Goal: Information Seeking & Learning: Learn about a topic

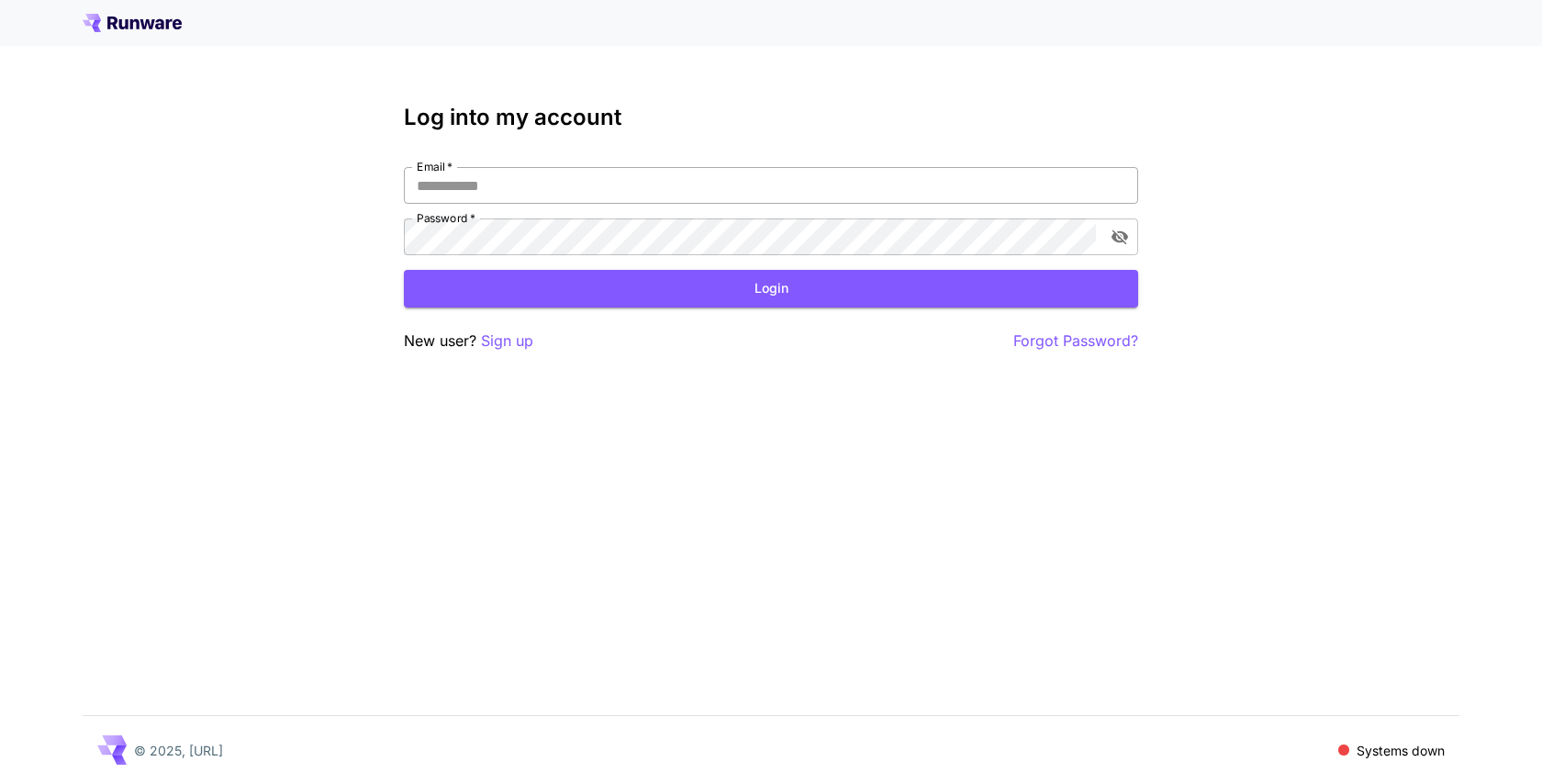
click at [542, 184] on input "Email   *" at bounding box center [771, 185] width 735 height 36
click at [605, 195] on input "Email   *" at bounding box center [771, 185] width 735 height 36
type input "**********"
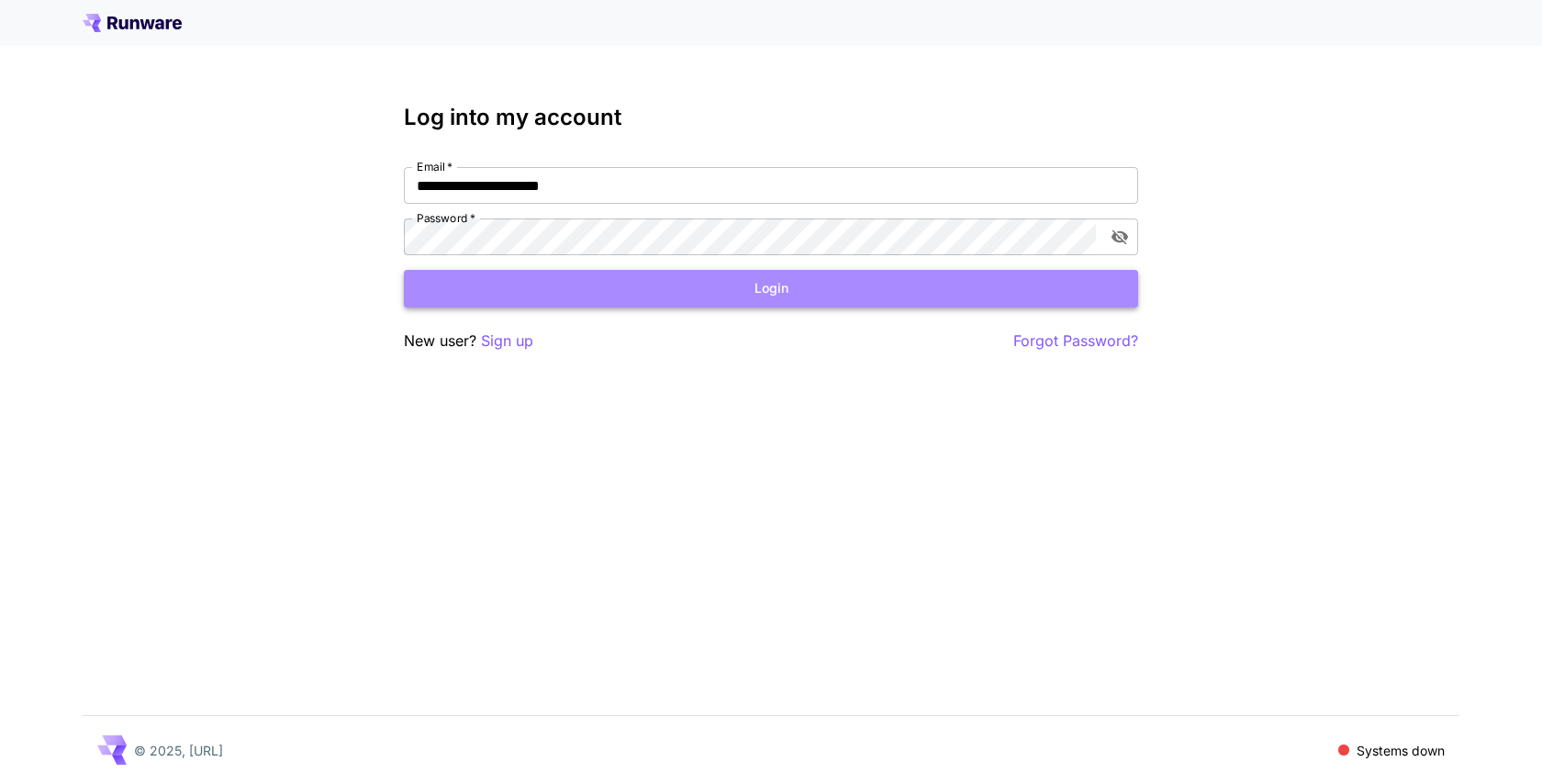
click at [617, 279] on button "Login" at bounding box center [771, 288] width 735 height 37
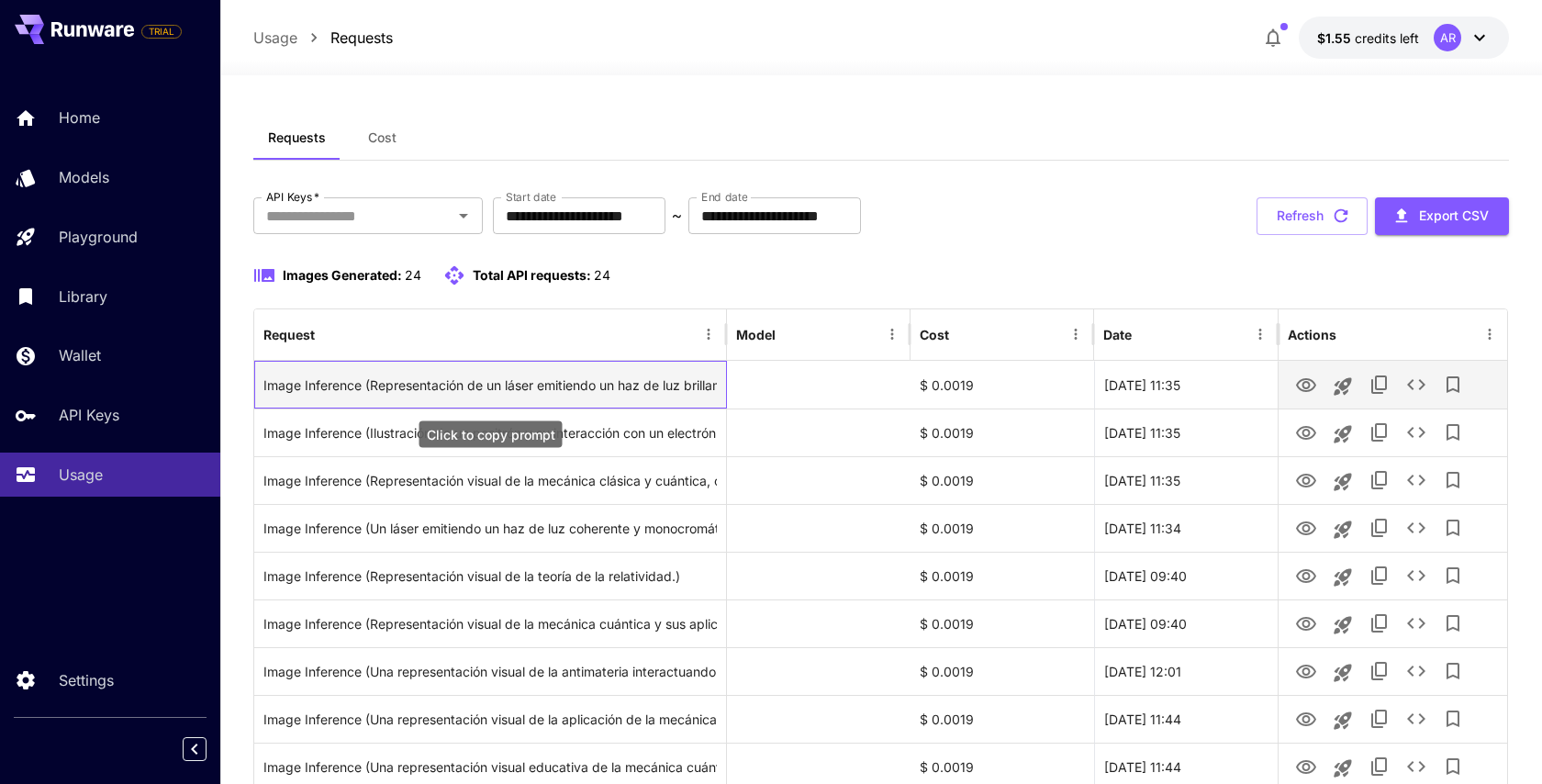
click at [559, 391] on div "Image Inference (Representación de un láser emitiendo un haz de luz brillante y…" at bounding box center [490, 384] width 453 height 47
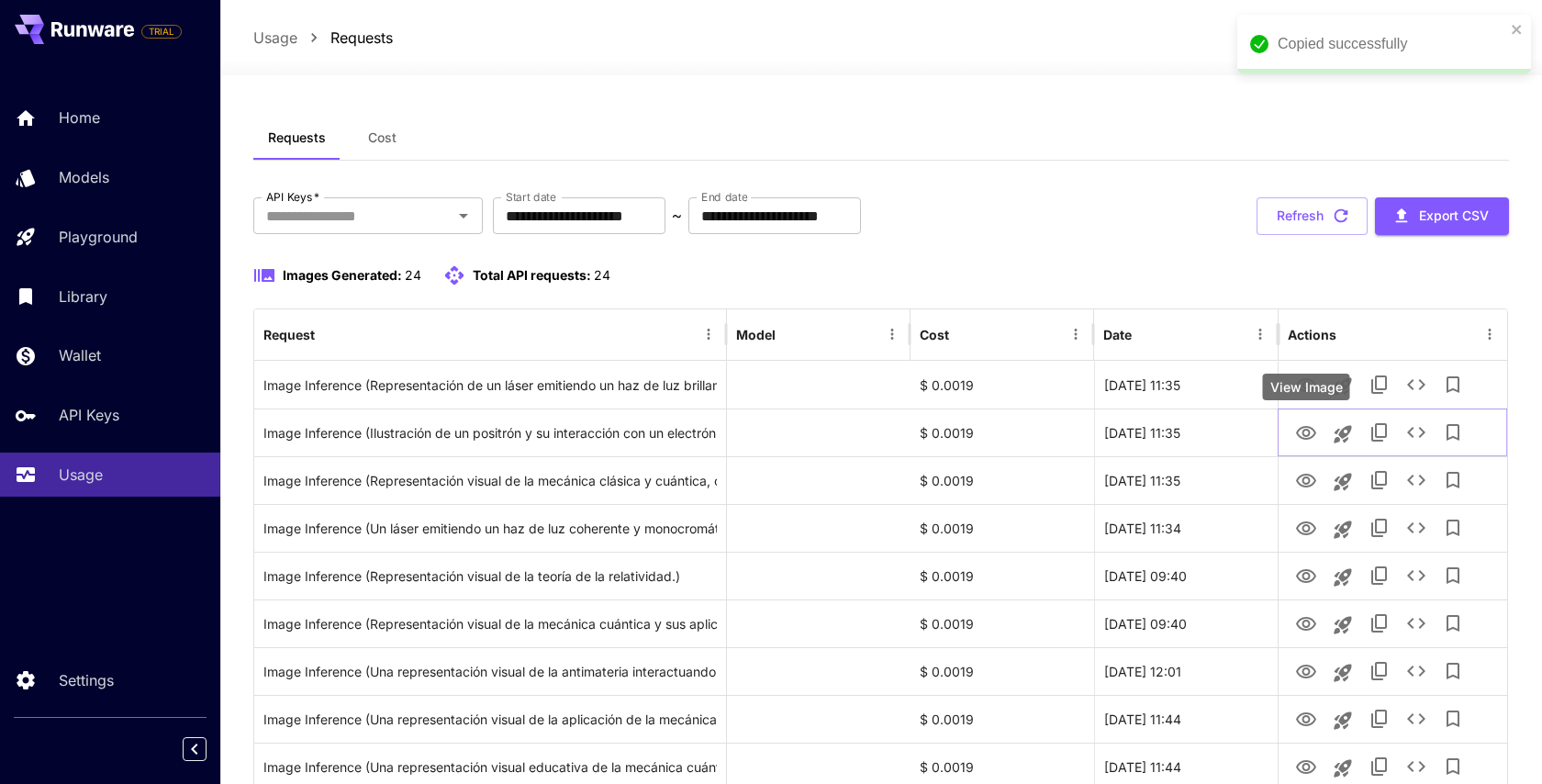
click at [1307, 388] on div "View Image" at bounding box center [1306, 387] width 87 height 27
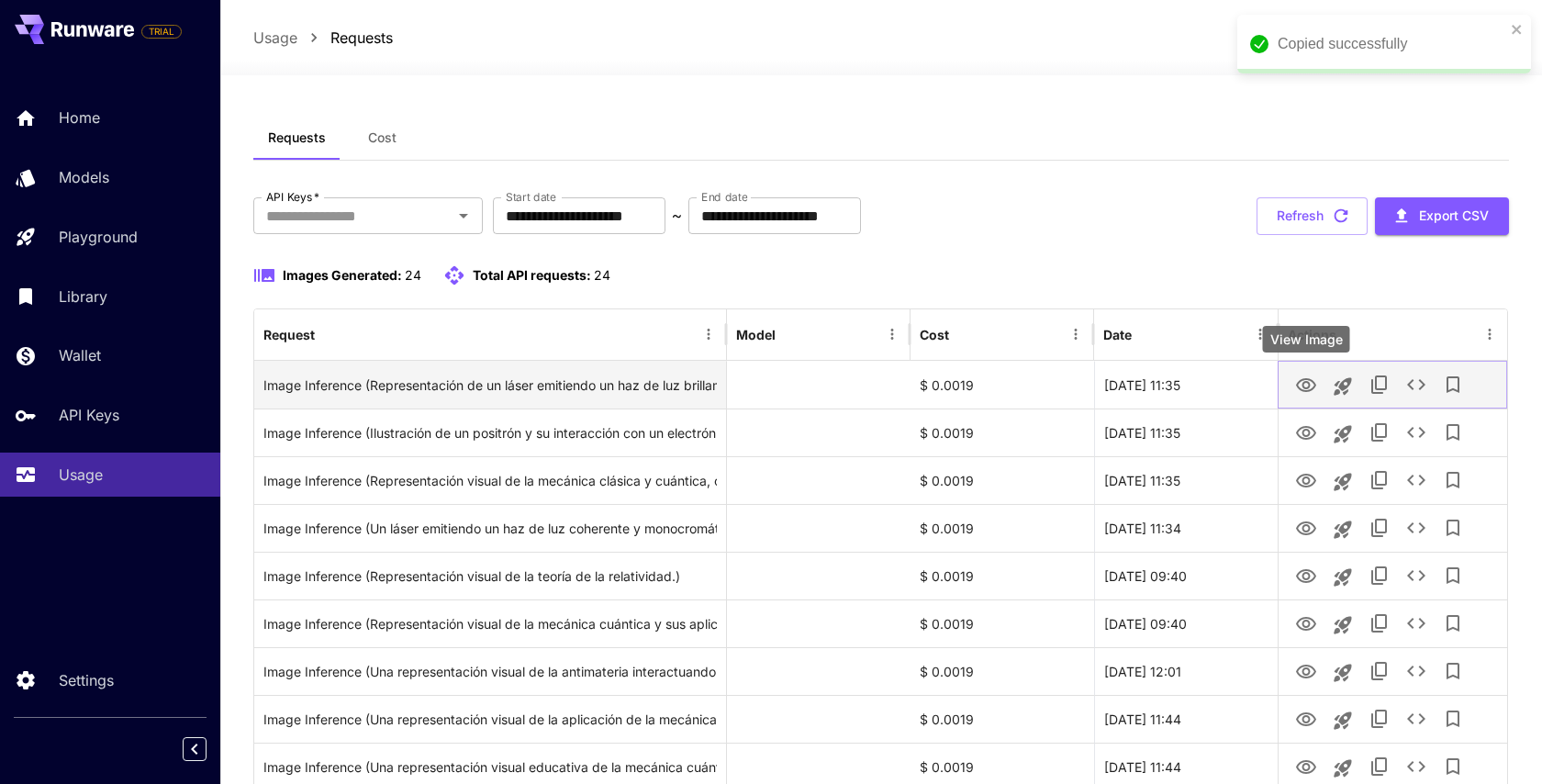
click at [1306, 380] on icon "View Image" at bounding box center [1306, 385] width 22 height 22
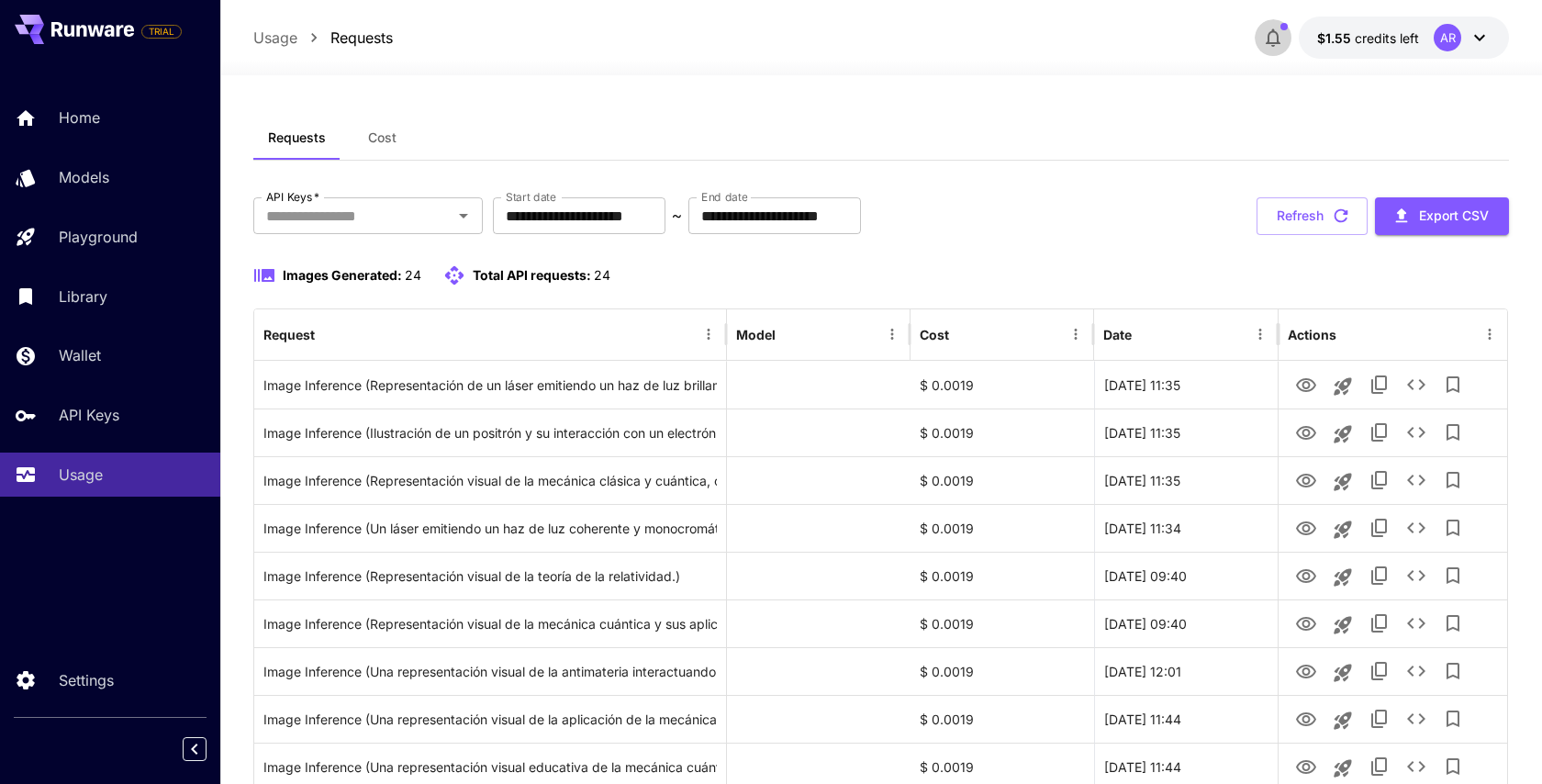
click at [1282, 27] on span "button" at bounding box center [1284, 27] width 8 height 8
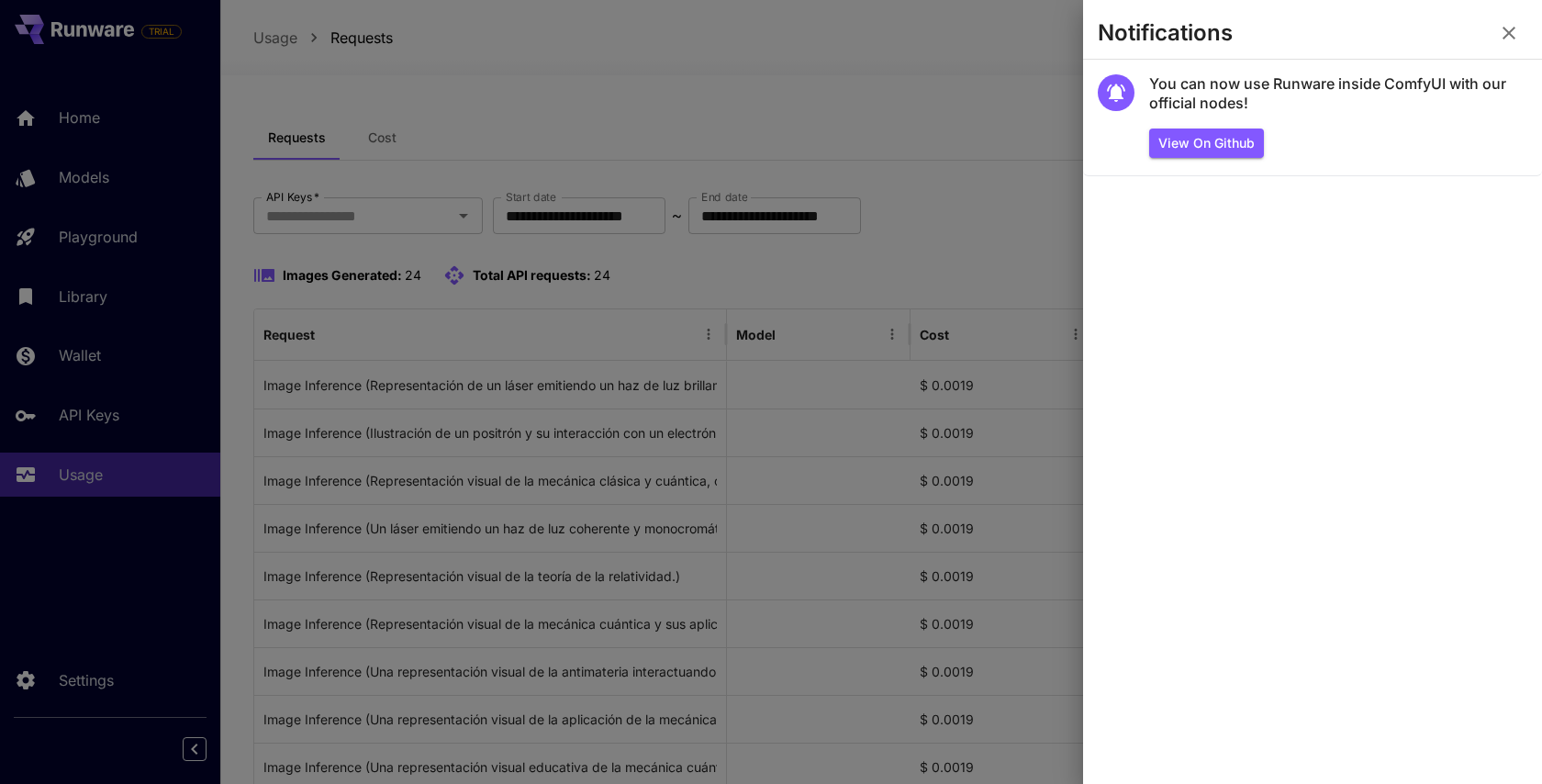
click at [887, 81] on div at bounding box center [771, 392] width 1542 height 784
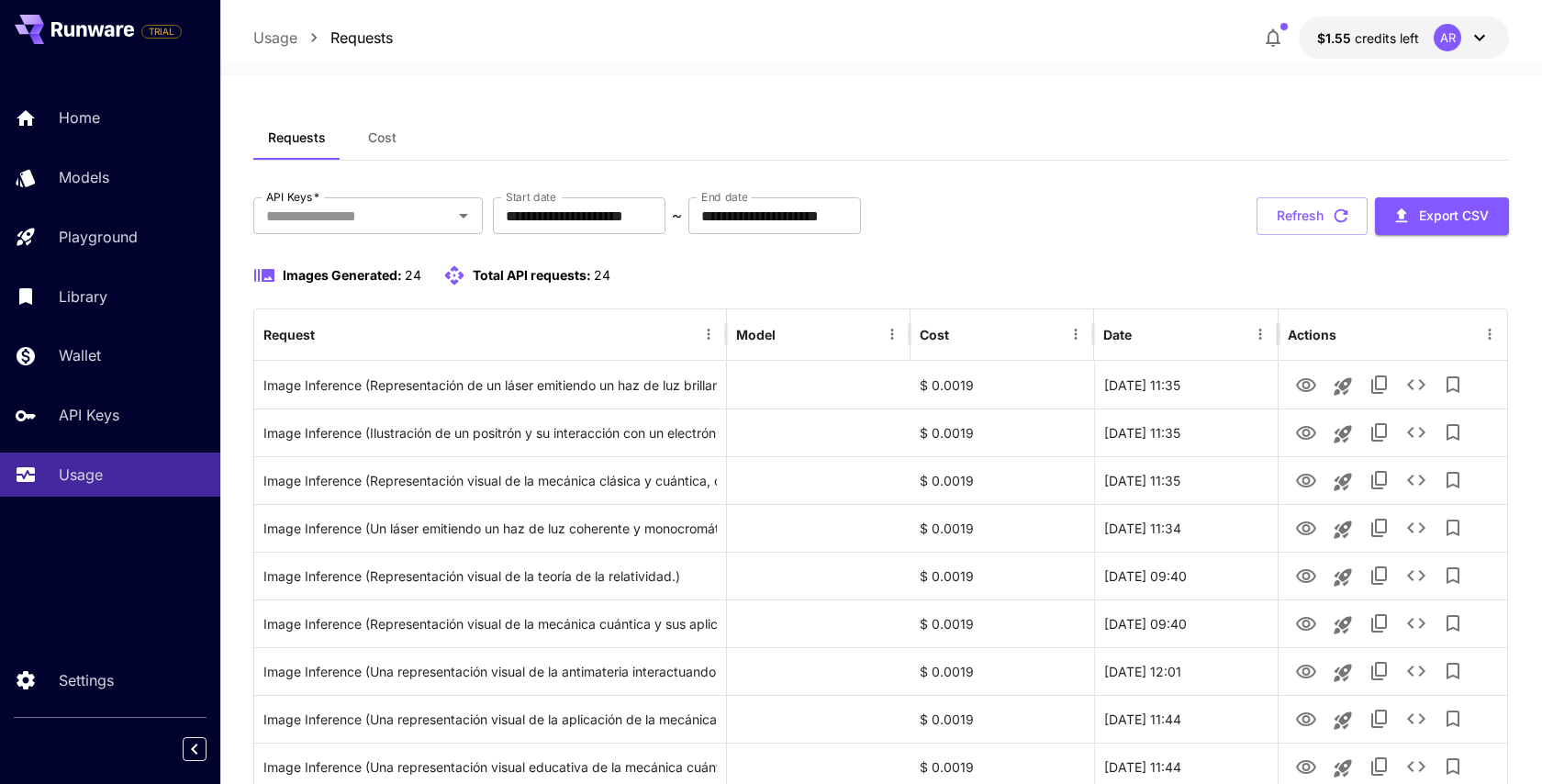
click at [1476, 36] on icon at bounding box center [1480, 38] width 11 height 7
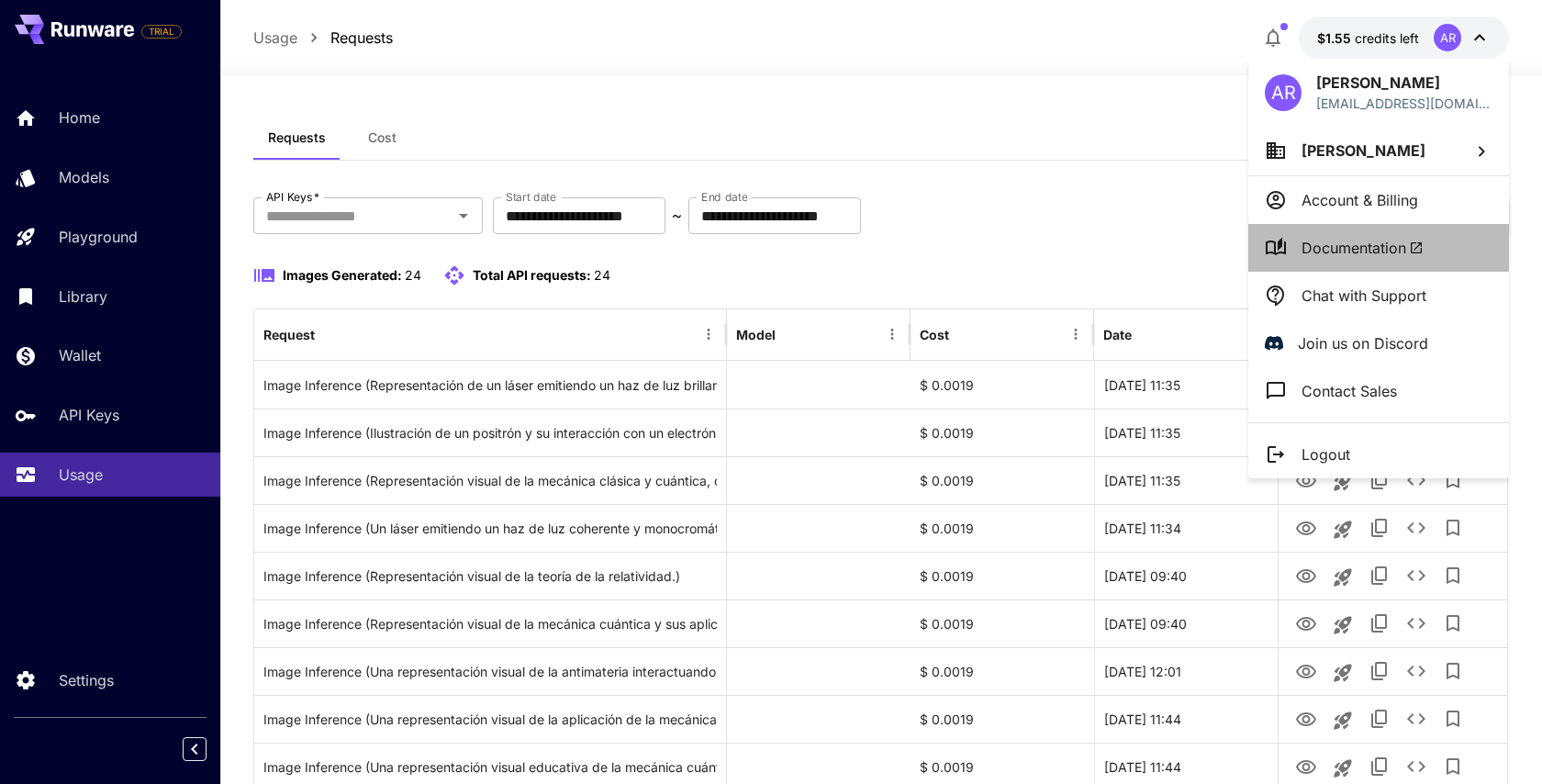
click at [1344, 255] on span "Documentation" at bounding box center [1363, 247] width 122 height 22
